Goal: Find specific page/section: Find specific page/section

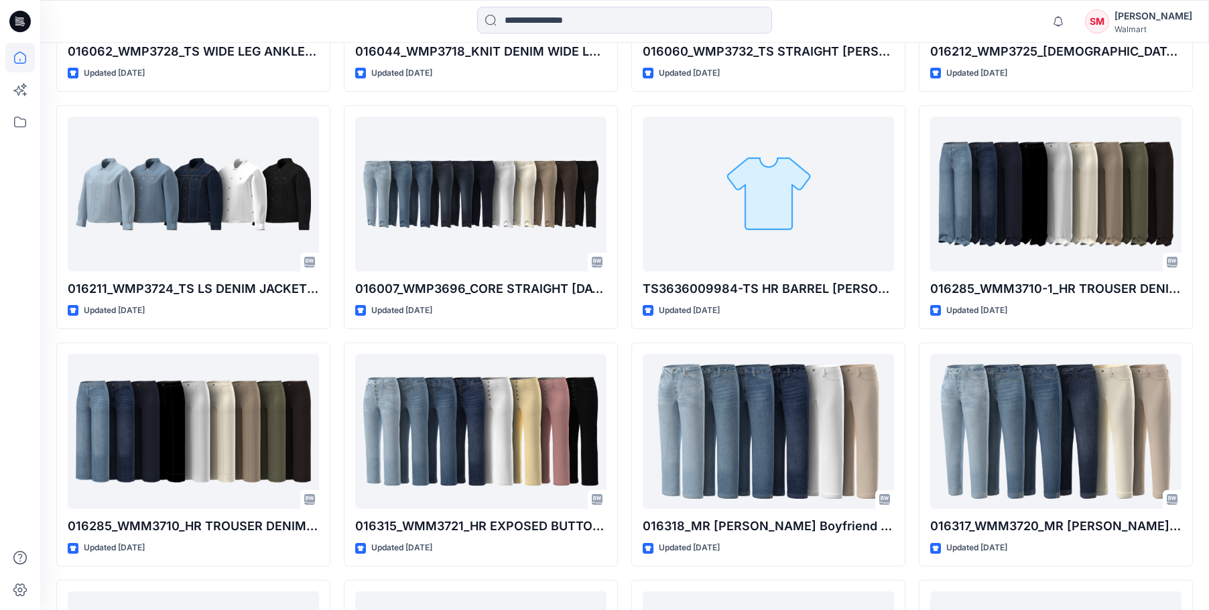
scroll to position [1500, 0]
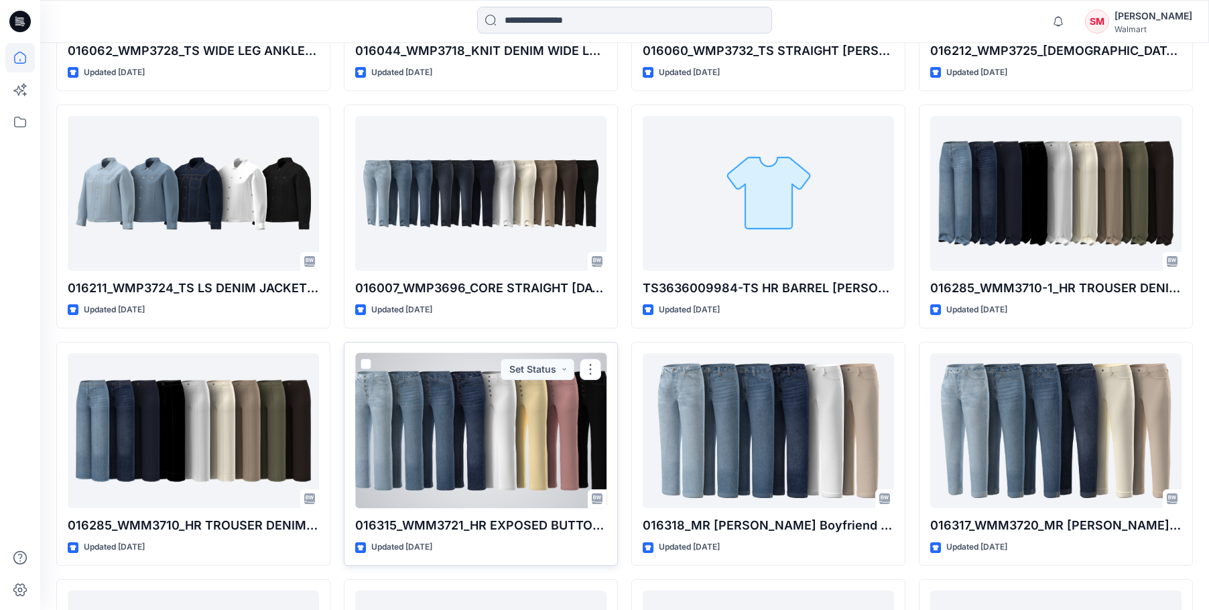
click at [539, 441] on div at bounding box center [480, 430] width 251 height 155
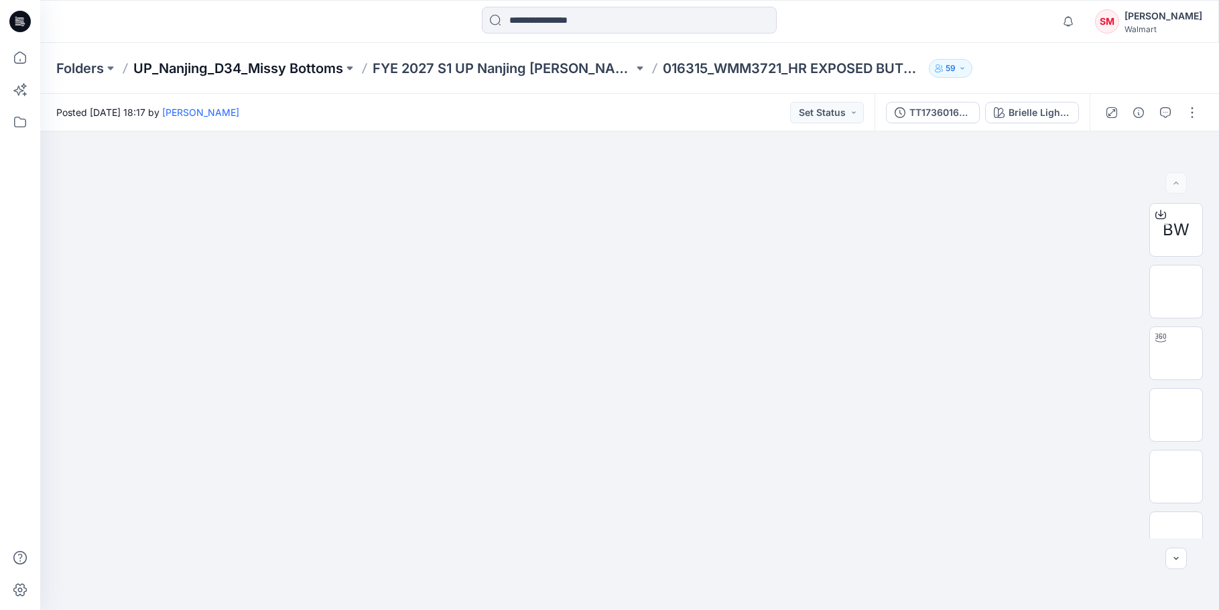
click at [281, 64] on p "UP_Nanjing_D34_Missy Bottoms" at bounding box center [238, 68] width 210 height 19
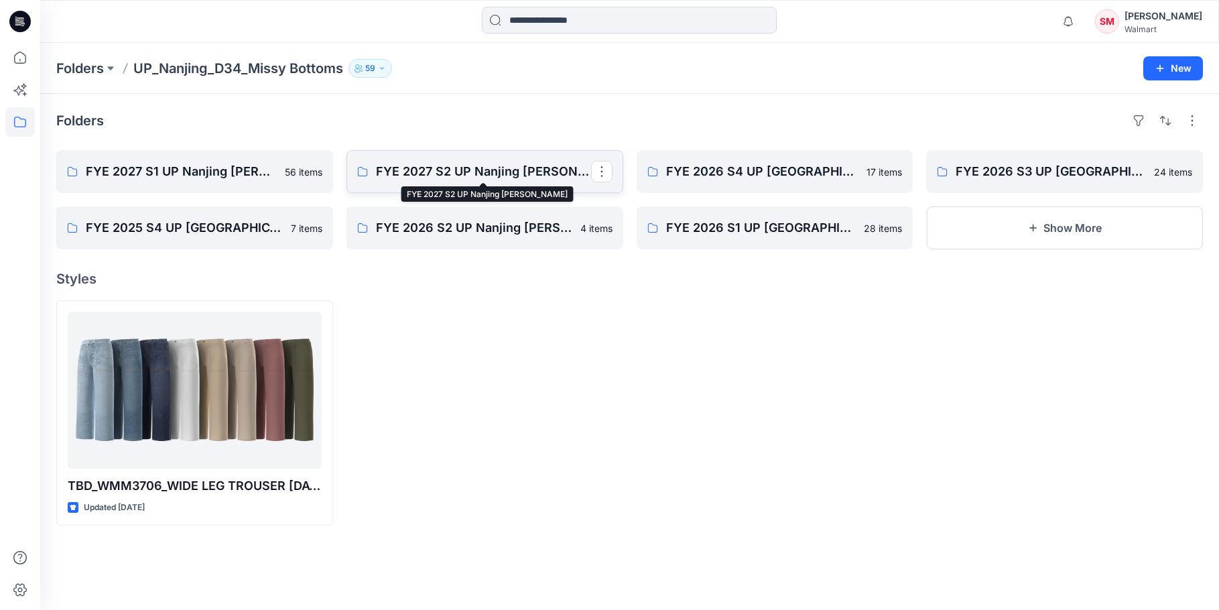
click at [459, 177] on p "FYE 2027 S2 UP Nanjing [PERSON_NAME]" at bounding box center [483, 171] width 215 height 19
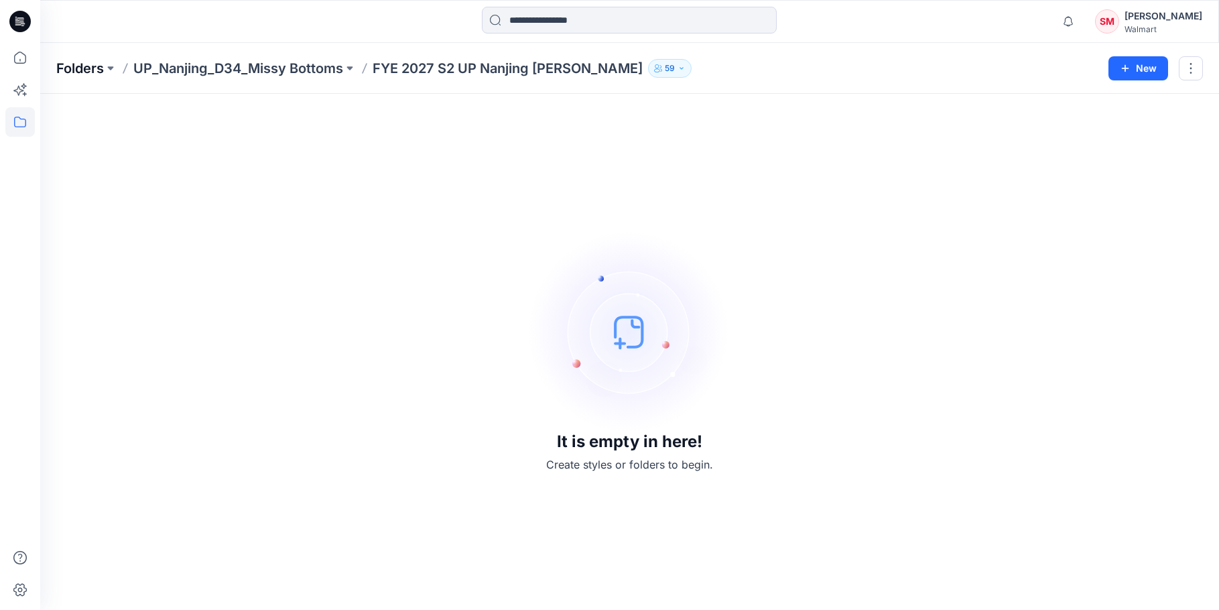
click at [84, 67] on p "Folders" at bounding box center [80, 68] width 48 height 19
